Goal: Task Accomplishment & Management: Use online tool/utility

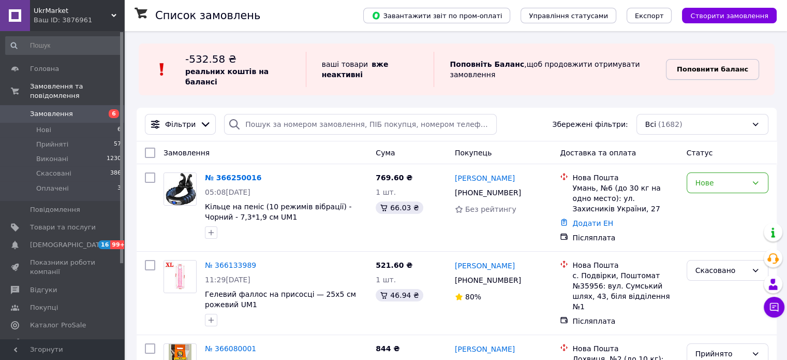
click at [735, 67] on b "Поповнити баланс" at bounding box center [712, 69] width 71 height 8
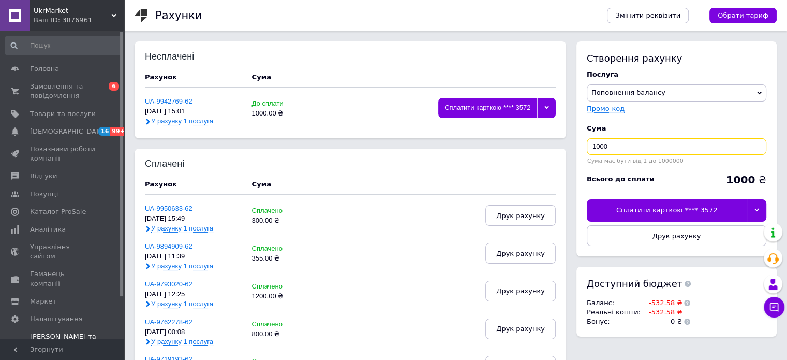
drag, startPoint x: 625, startPoint y: 146, endPoint x: 495, endPoint y: 148, distance: 129.9
type input "800"
click at [757, 211] on icon at bounding box center [756, 209] width 5 height 5
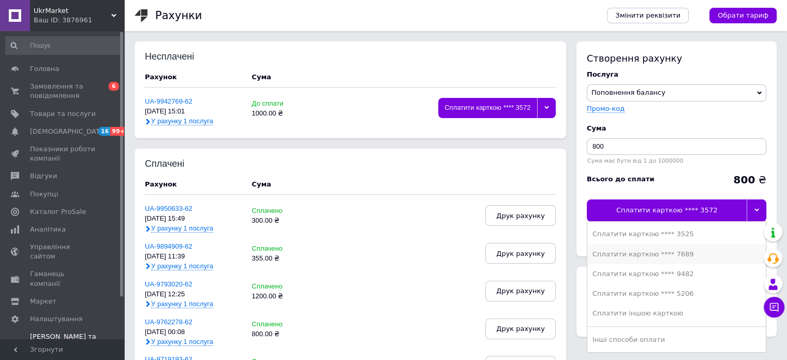
click at [673, 254] on div "Сплатити карткою **** 7689" at bounding box center [676, 253] width 168 height 9
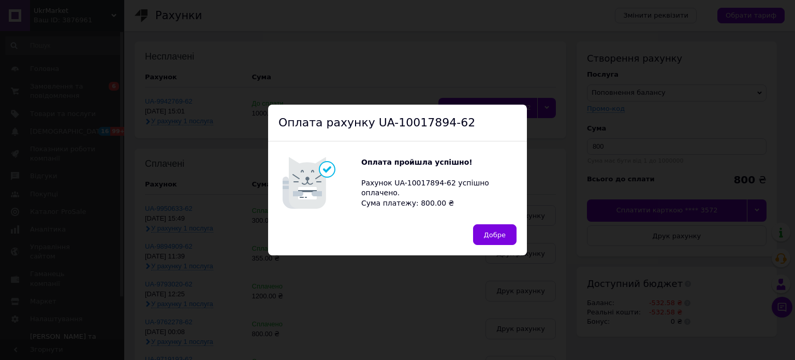
click at [486, 219] on div "Оплата пройшла успішно! Рахунок UA-10017894-62 успішно оплачено. Сума платежу: …" at bounding box center [397, 182] width 259 height 83
click at [491, 236] on span "Добре" at bounding box center [495, 235] width 22 height 8
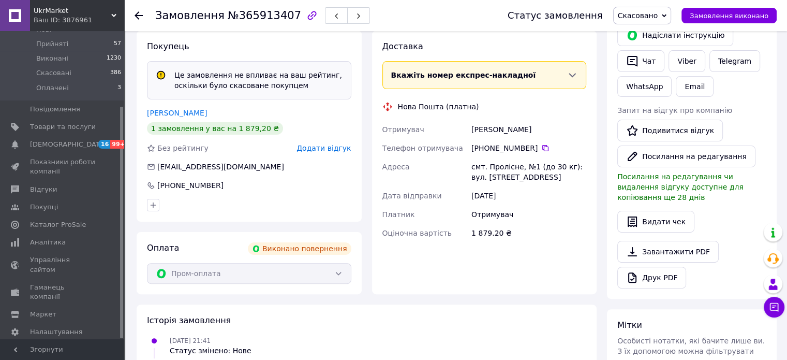
scroll to position [247, 0]
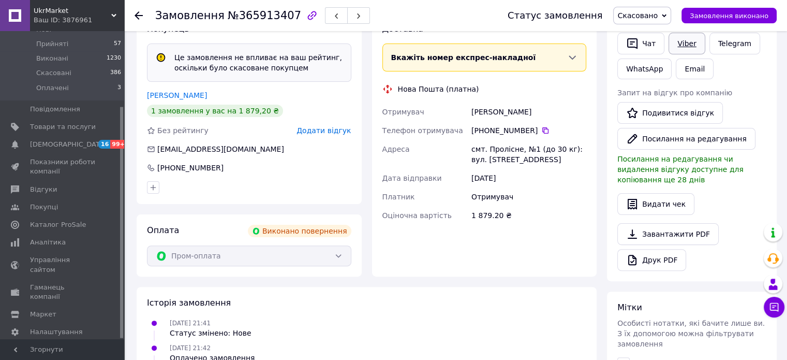
click at [687, 48] on link "Viber" at bounding box center [686, 44] width 36 height 22
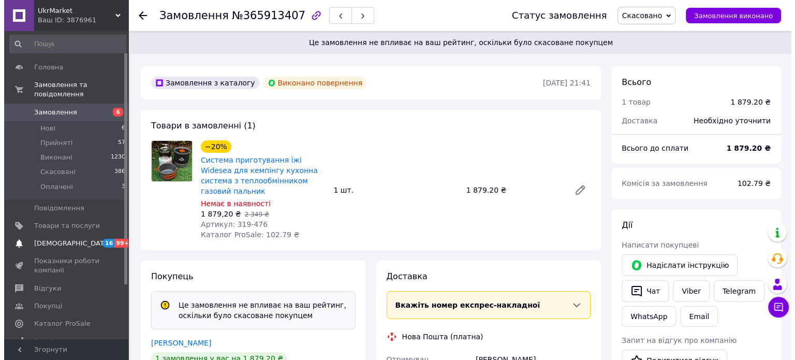
scroll to position [0, 0]
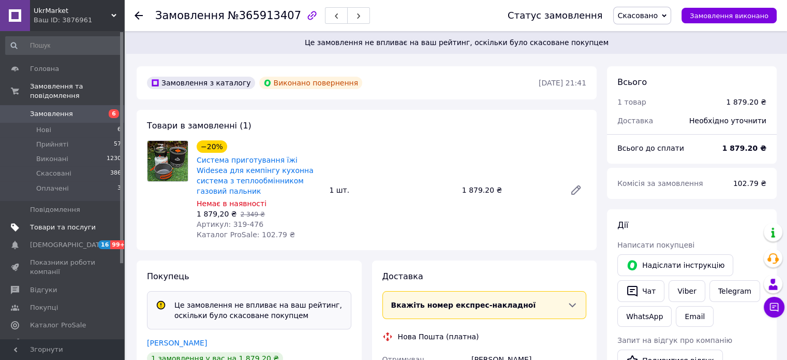
click at [72, 222] on span "Товари та послуги" at bounding box center [63, 226] width 66 height 9
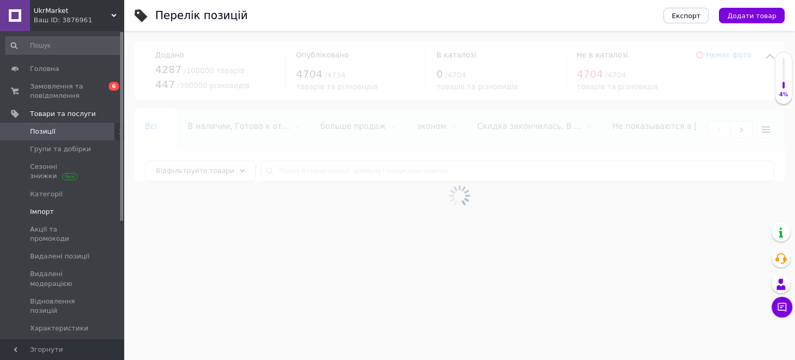
click at [44, 215] on span "Імпорт" at bounding box center [42, 211] width 24 height 9
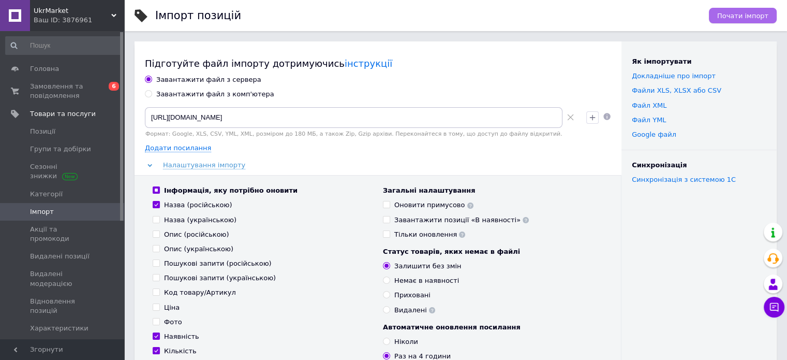
click at [739, 16] on span "Почати імпорт" at bounding box center [742, 16] width 51 height 8
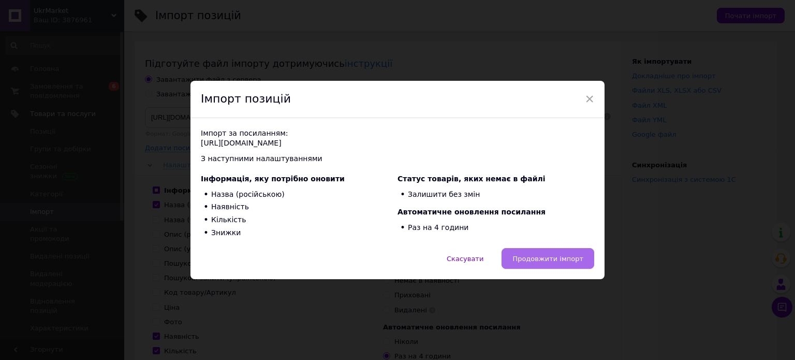
click at [546, 252] on button "Продовжити імпорт" at bounding box center [547, 258] width 93 height 21
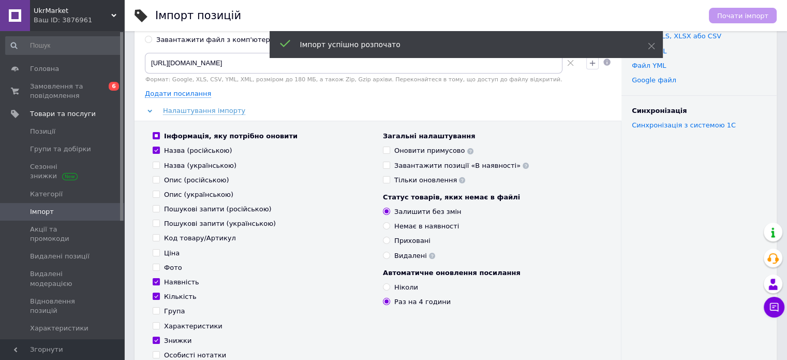
scroll to position [207, 0]
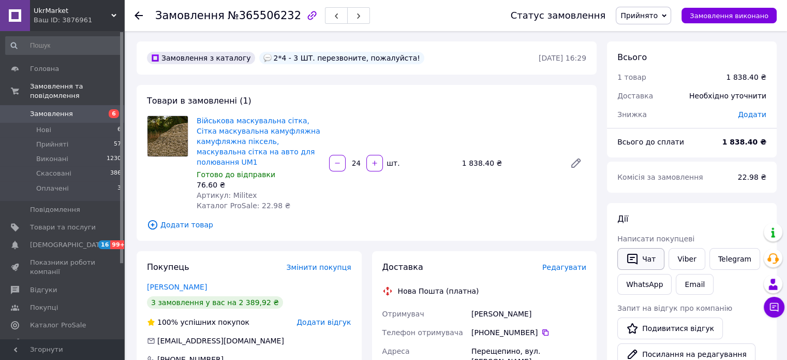
click at [641, 254] on button "Чат" at bounding box center [640, 259] width 47 height 22
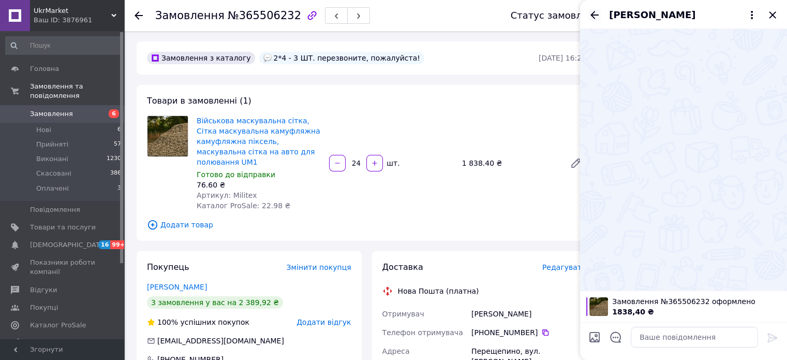
click at [593, 14] on icon "Назад" at bounding box center [594, 15] width 8 height 8
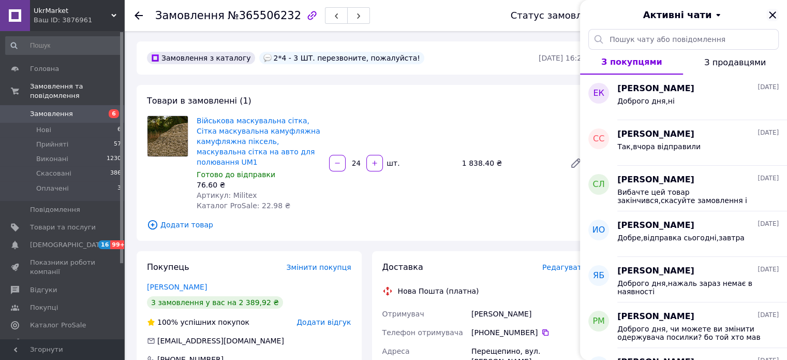
click at [772, 17] on icon "Закрити" at bounding box center [772, 15] width 12 height 12
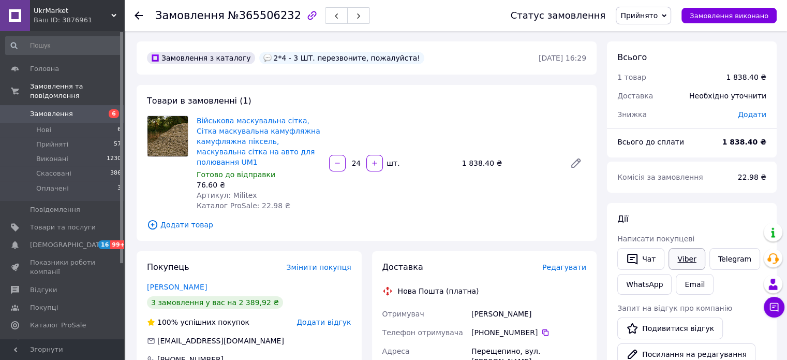
click at [690, 260] on link "Viber" at bounding box center [686, 259] width 36 height 22
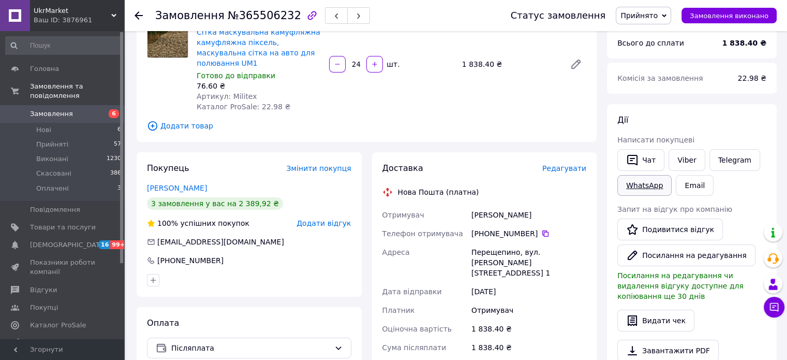
scroll to position [103, 0]
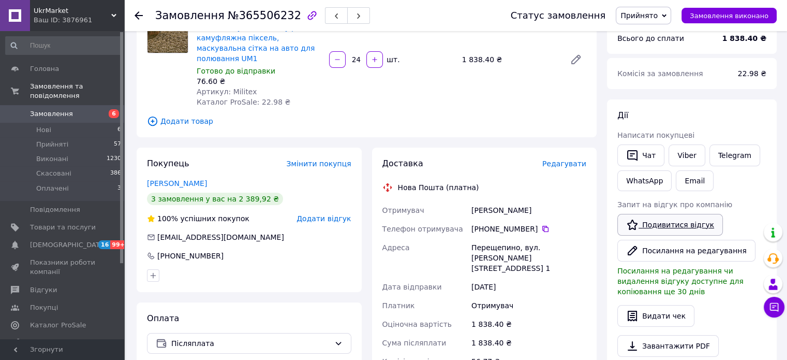
click at [676, 226] on link "Подивитися відгук" at bounding box center [670, 225] width 106 height 22
click at [93, 223] on link "Товари та послуги" at bounding box center [63, 227] width 127 height 18
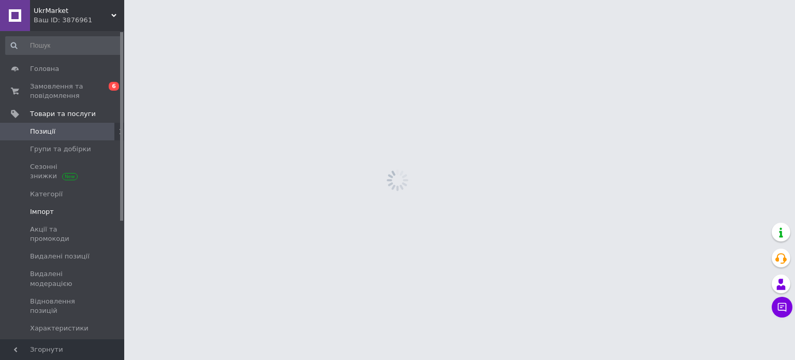
click at [63, 218] on link "Імпорт" at bounding box center [63, 212] width 127 height 18
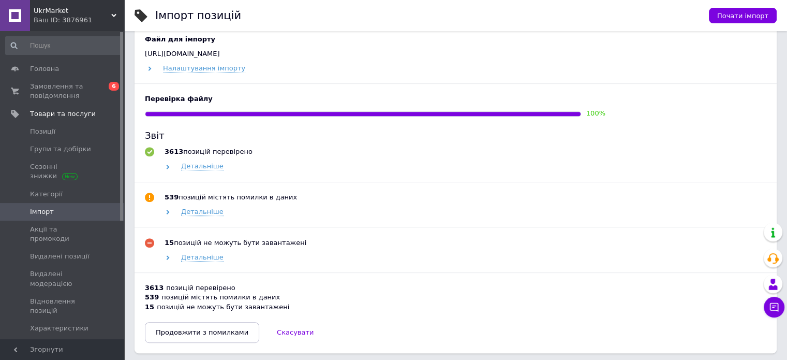
scroll to position [517, 0]
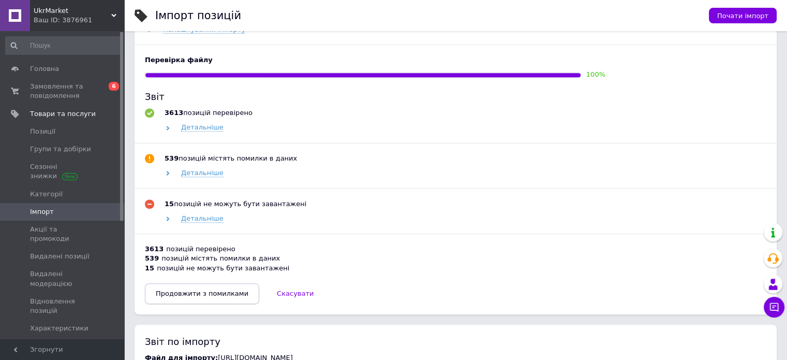
click at [201, 293] on span "Продовжити з помилками" at bounding box center [202, 293] width 93 height 8
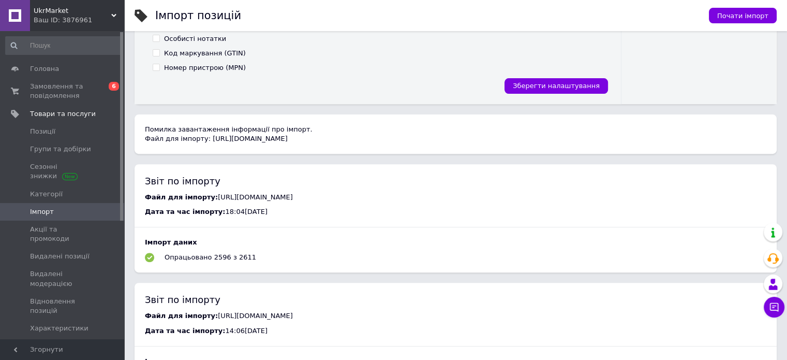
scroll to position [319, 0]
